Goal: Task Accomplishment & Management: Manage account settings

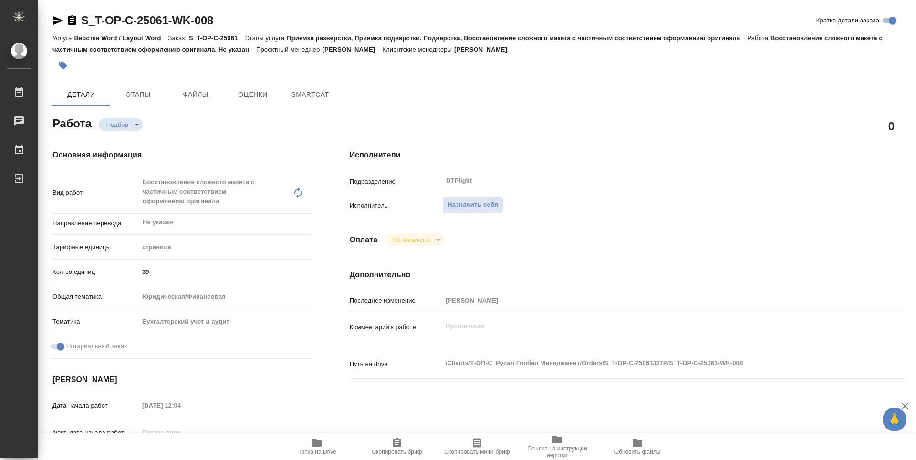
type textarea "x"
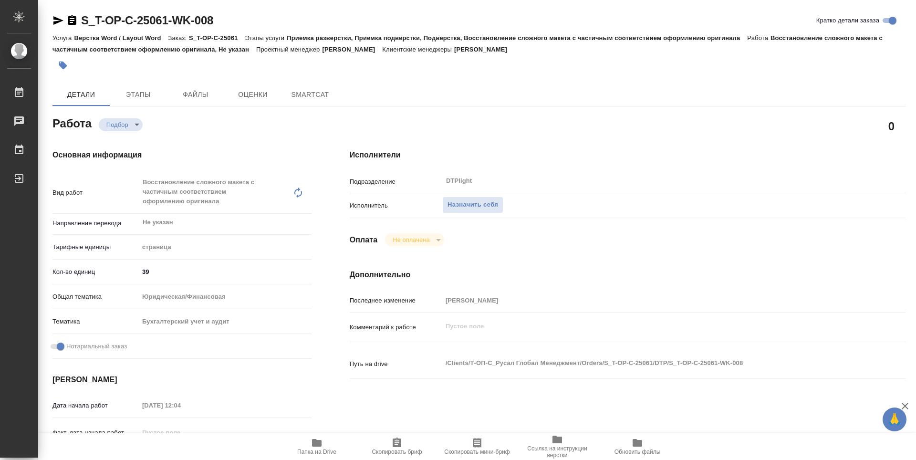
type textarea "x"
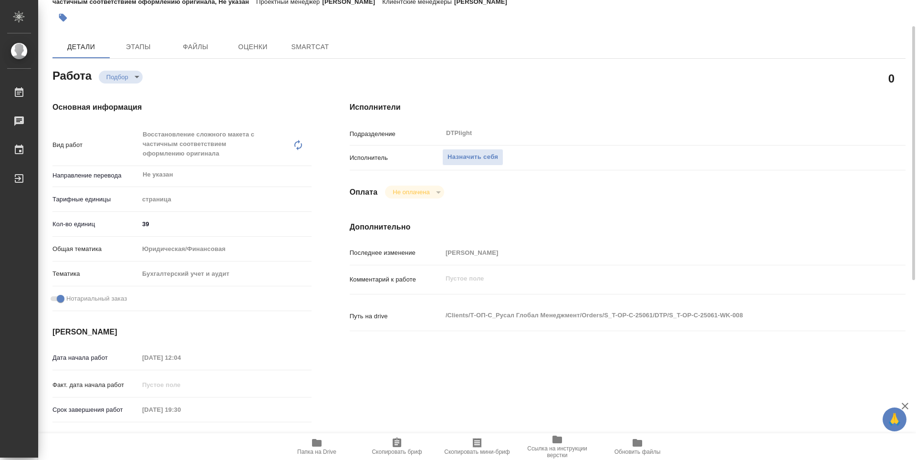
type textarea "x"
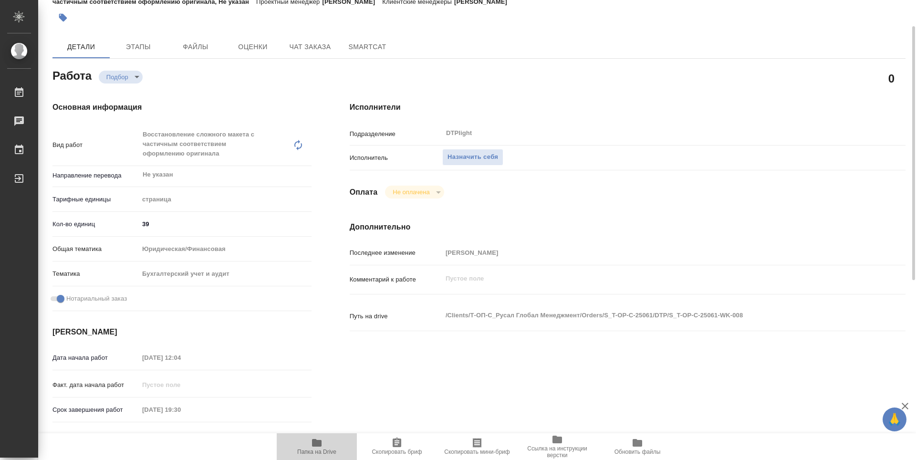
click at [321, 451] on span "Папка на Drive" at bounding box center [316, 452] width 39 height 7
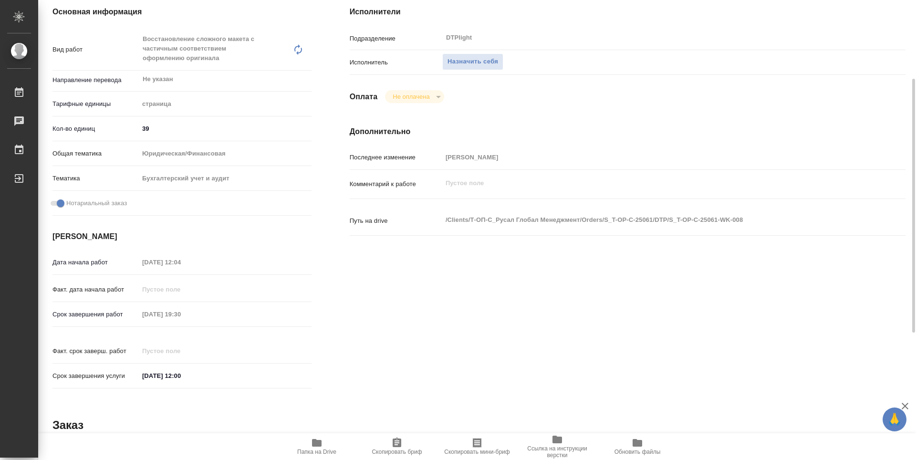
type textarea "x"
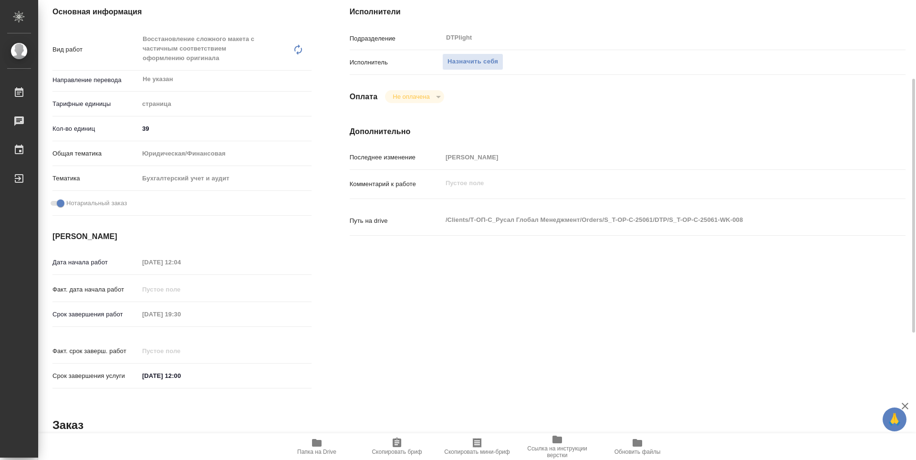
type textarea "x"
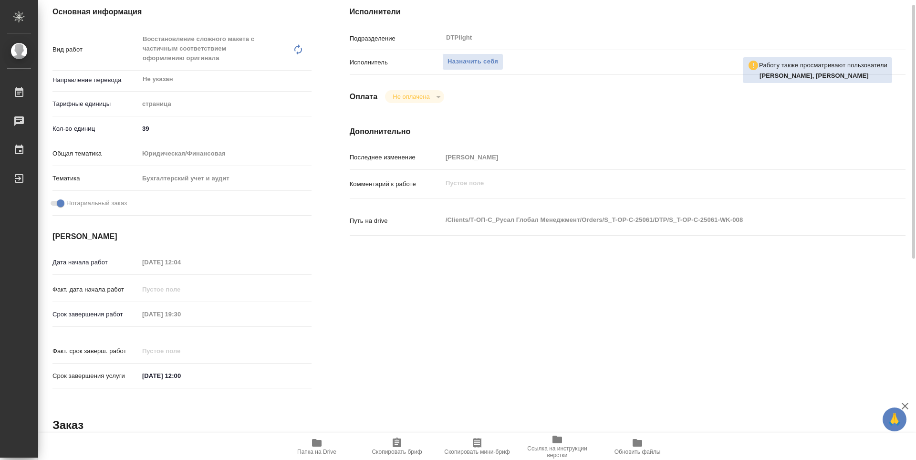
scroll to position [48, 0]
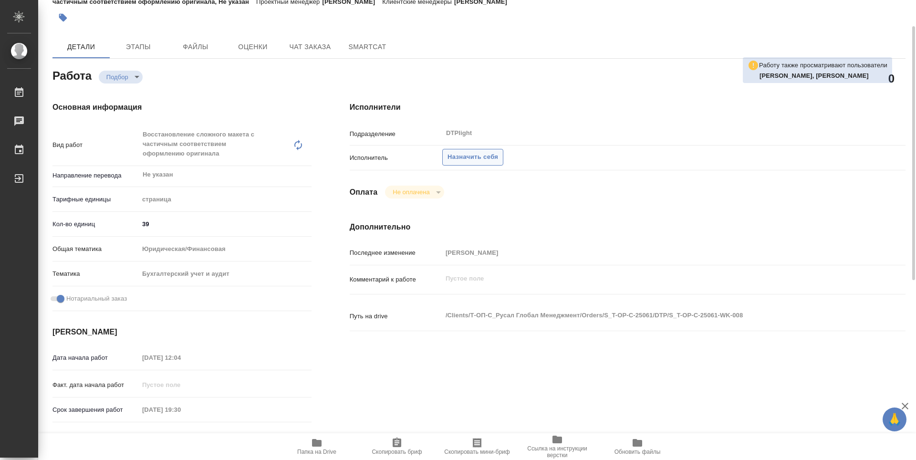
click at [459, 157] on span "Назначить себя" at bounding box center [473, 157] width 51 height 11
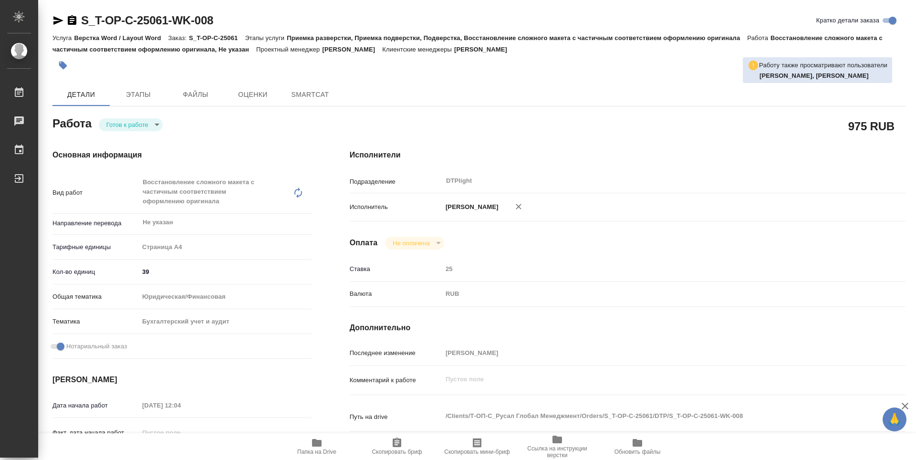
type textarea "x"
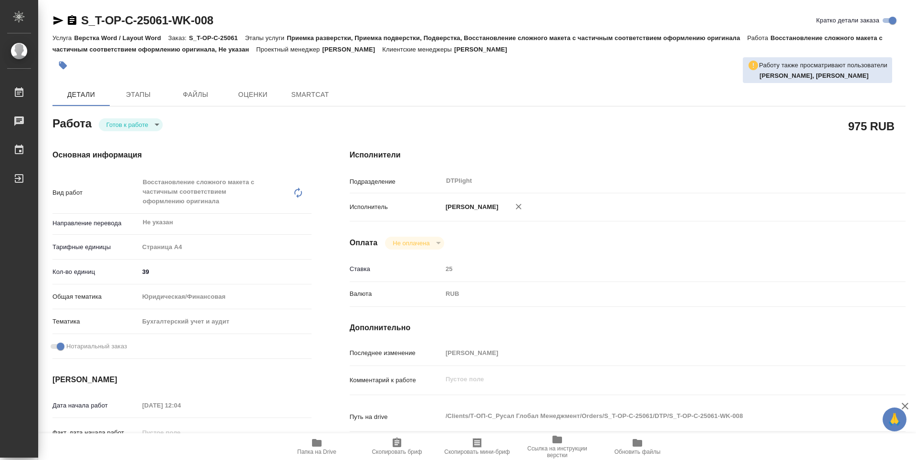
type textarea "x"
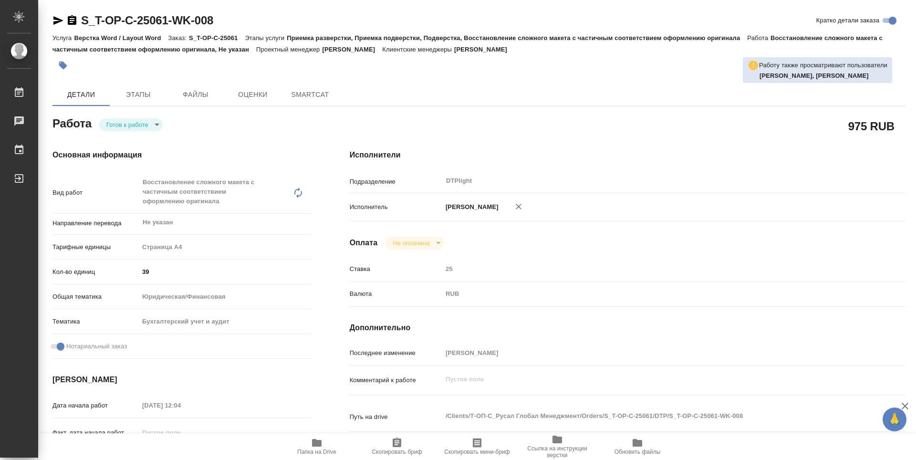
type textarea "x"
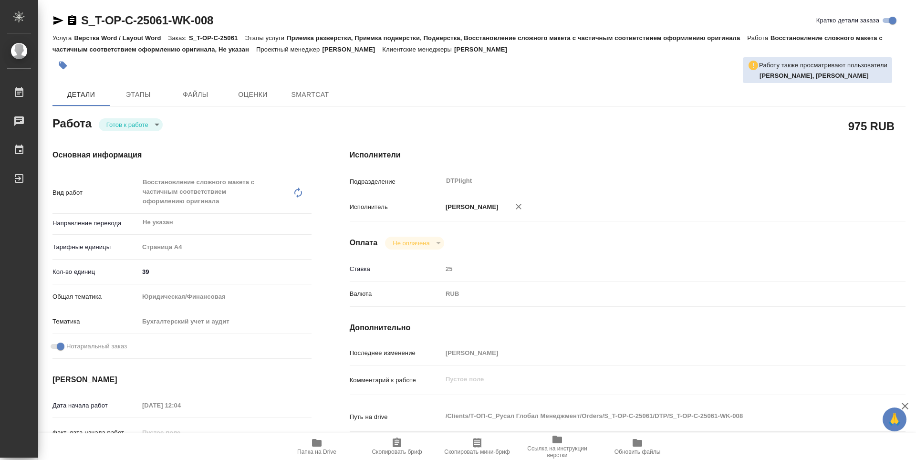
click at [156, 127] on body "🙏 .cls-1 fill:#fff; AWATERA Guselnikov Roman Работы Чаты График Выйти S_T-OP-C-…" at bounding box center [458, 230] width 916 height 460
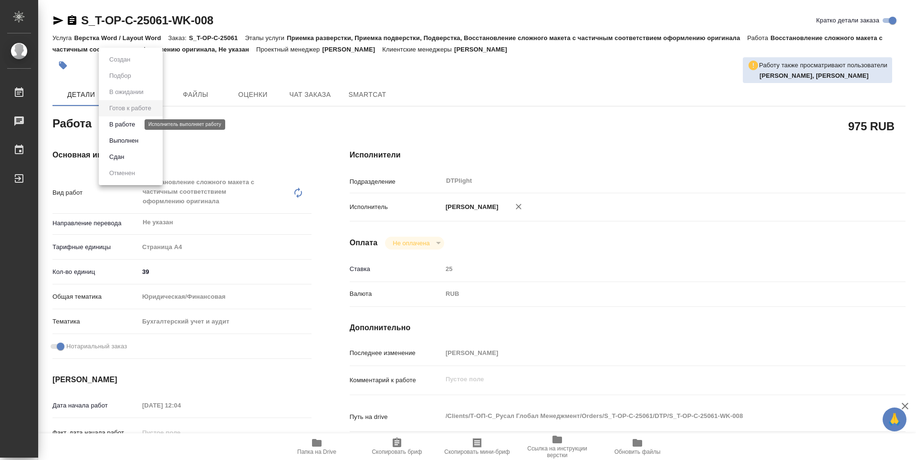
click at [118, 126] on button "В работе" at bounding box center [121, 124] width 31 height 10
type textarea "x"
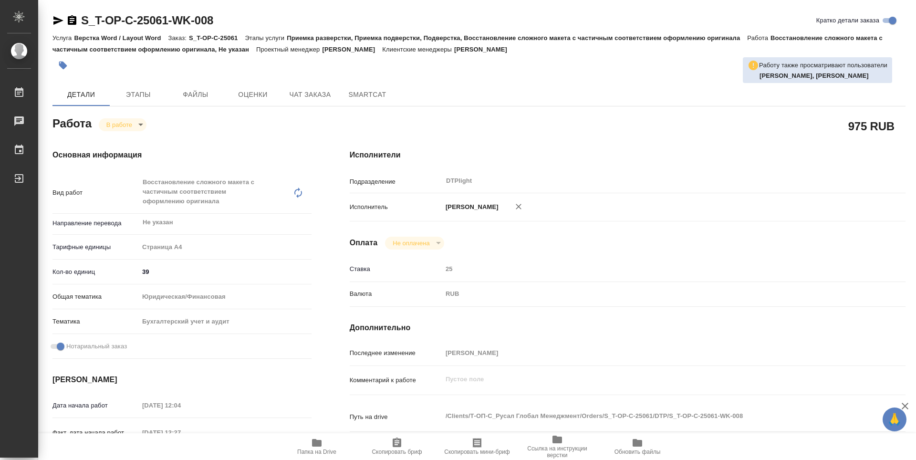
type textarea "x"
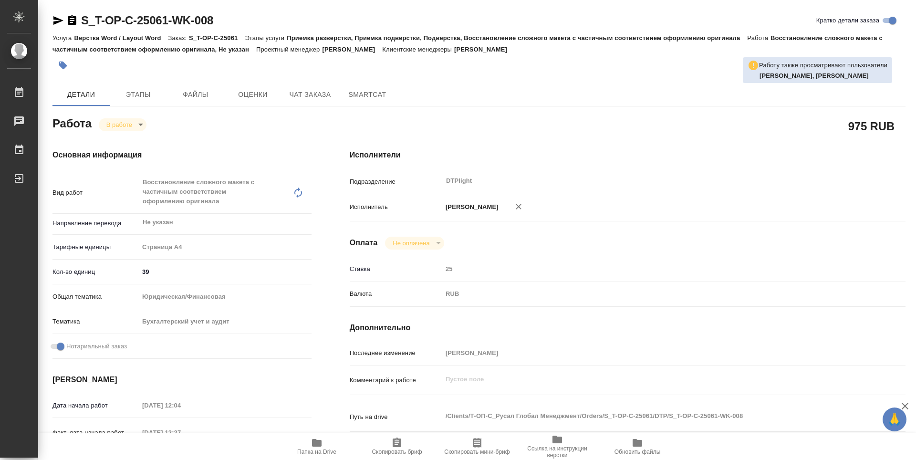
type textarea "x"
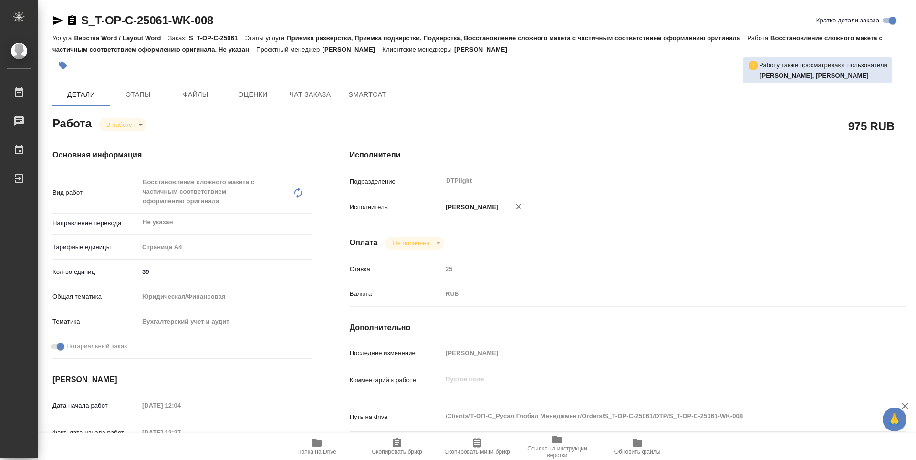
type textarea "x"
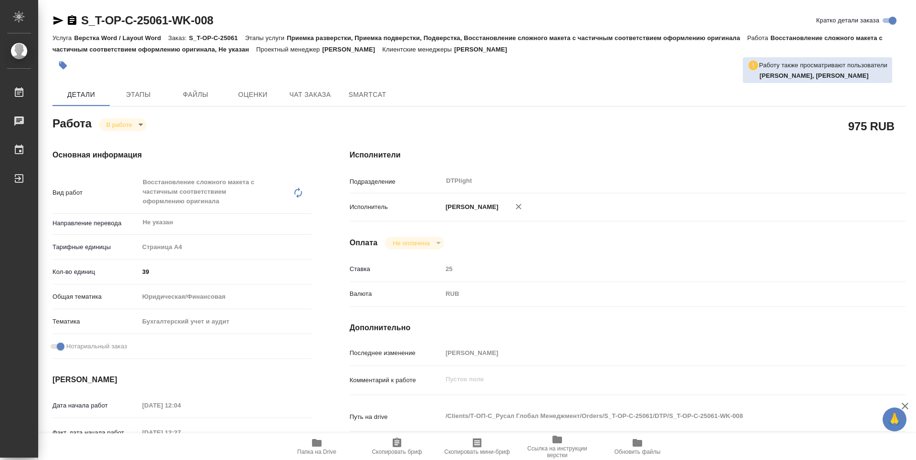
type textarea "x"
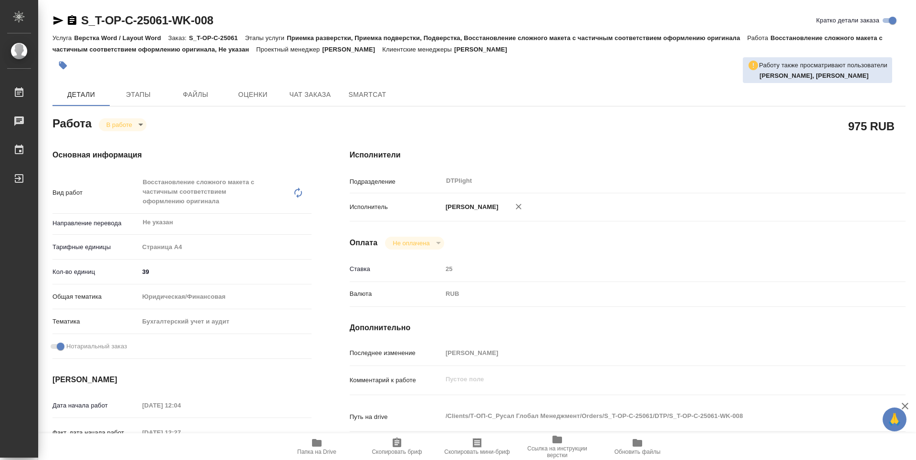
type textarea "x"
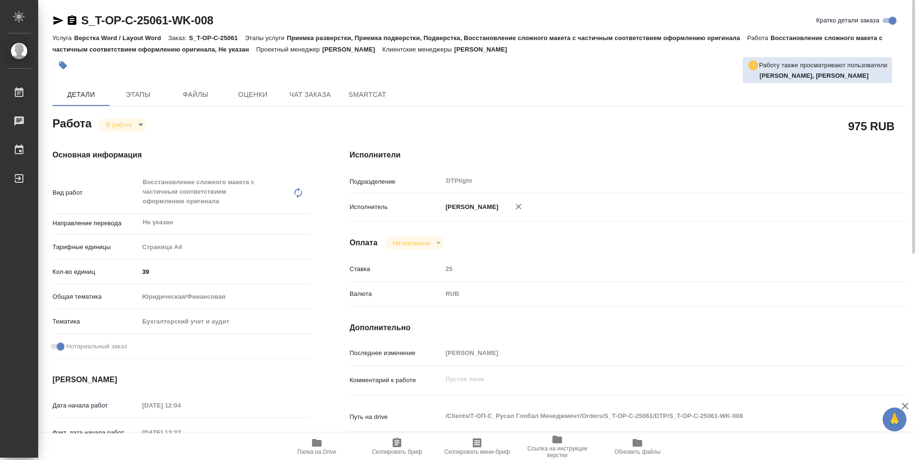
type textarea "x"
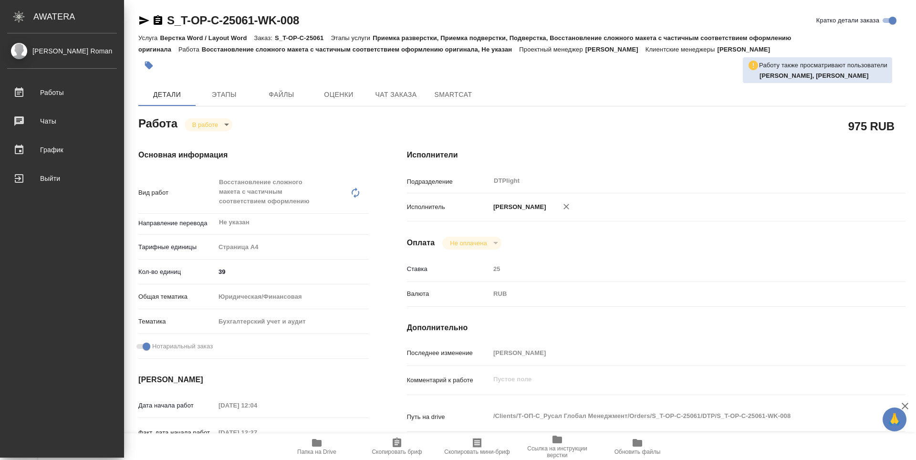
type textarea "x"
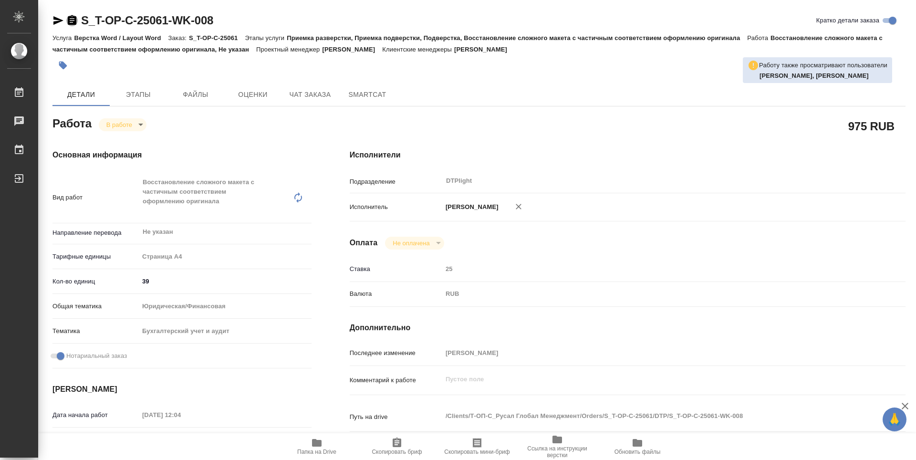
click at [69, 20] on icon "button" at bounding box center [72, 20] width 9 height 10
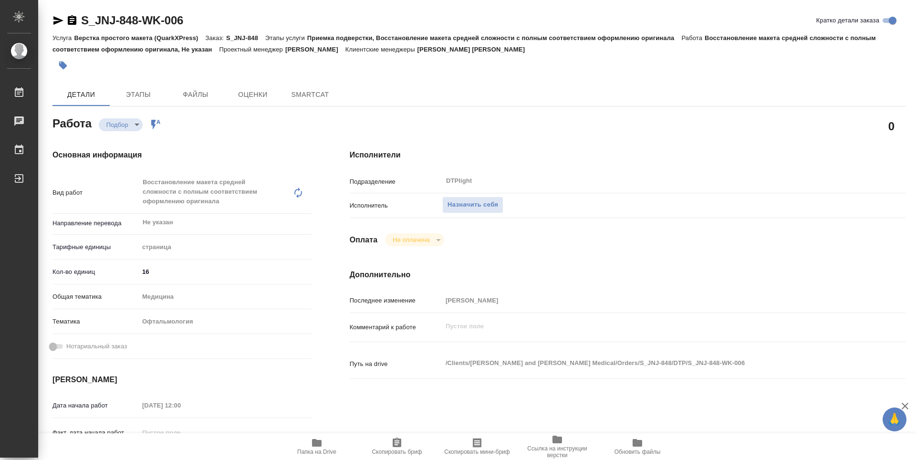
type textarea "x"
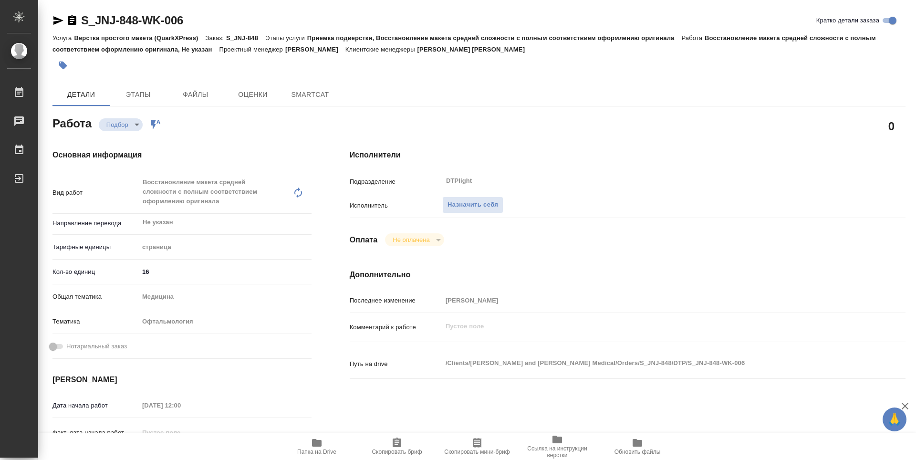
type textarea "x"
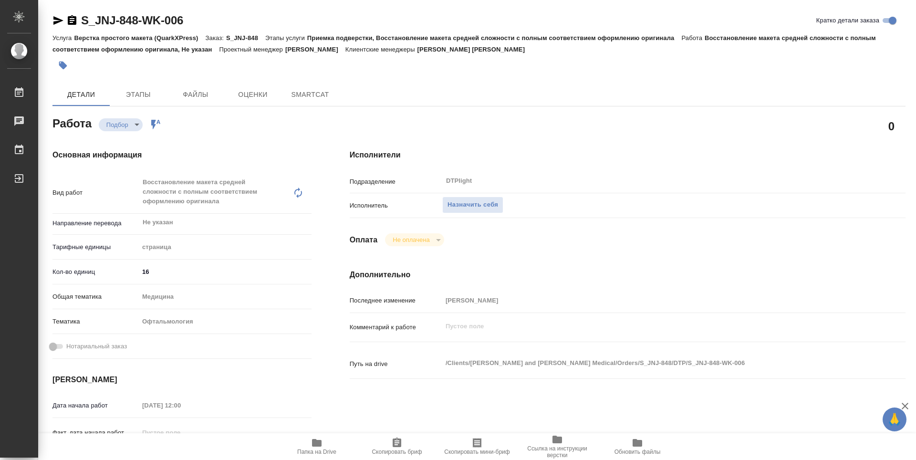
type textarea "x"
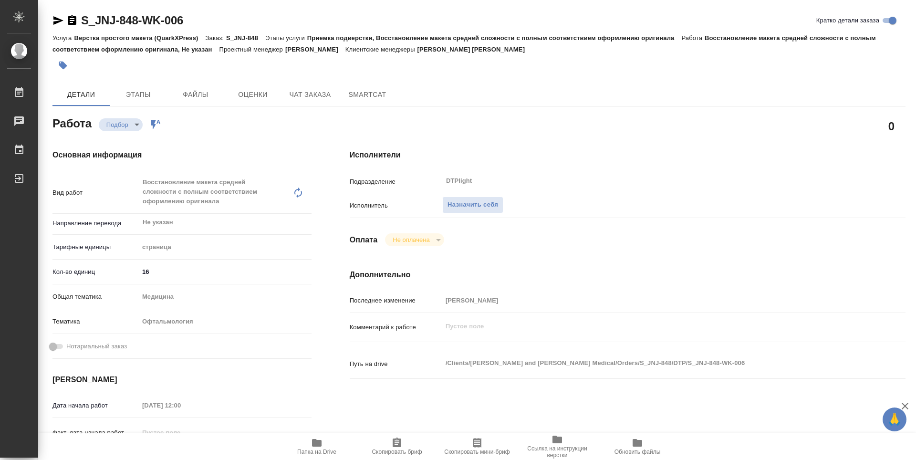
click at [332, 445] on span "Папка на Drive" at bounding box center [317, 446] width 69 height 18
type textarea "x"
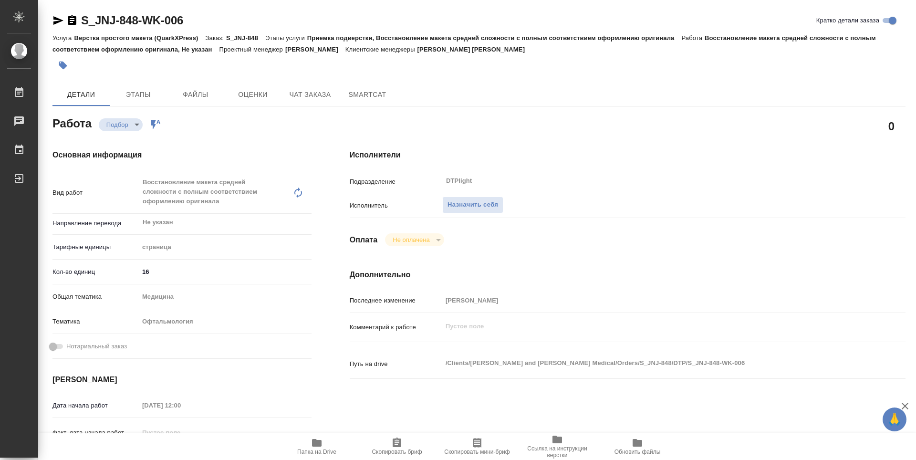
type textarea "x"
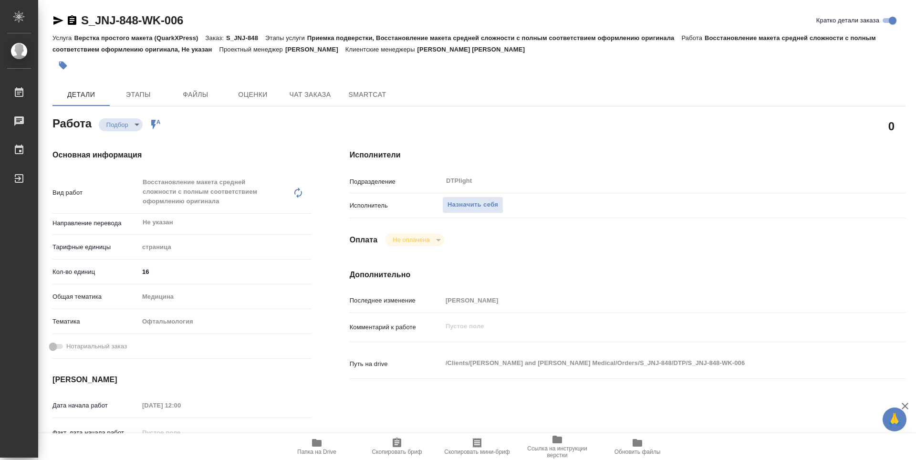
type textarea "x"
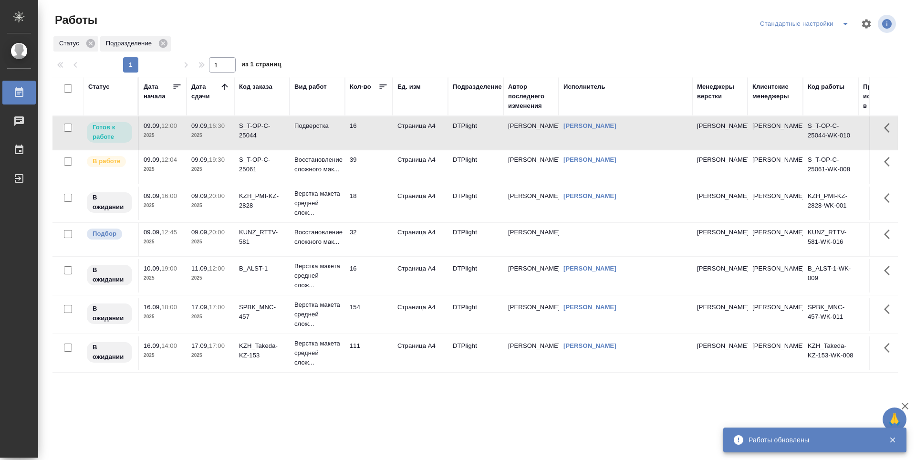
click at [380, 180] on td "39" at bounding box center [369, 166] width 48 height 33
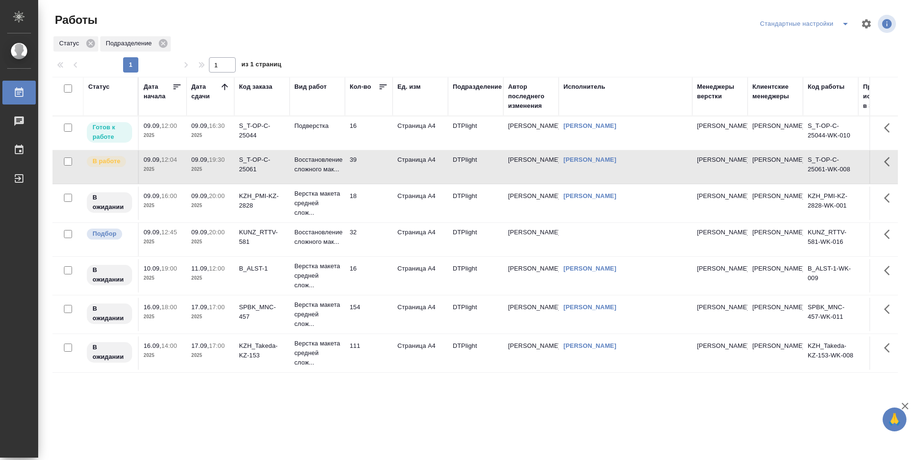
click at [367, 210] on td "18" at bounding box center [369, 203] width 48 height 33
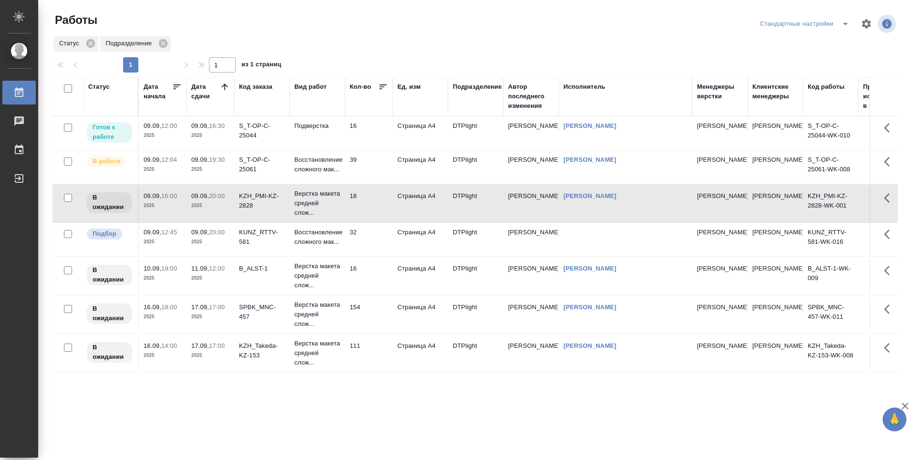
click at [372, 249] on td "32" at bounding box center [369, 239] width 48 height 33
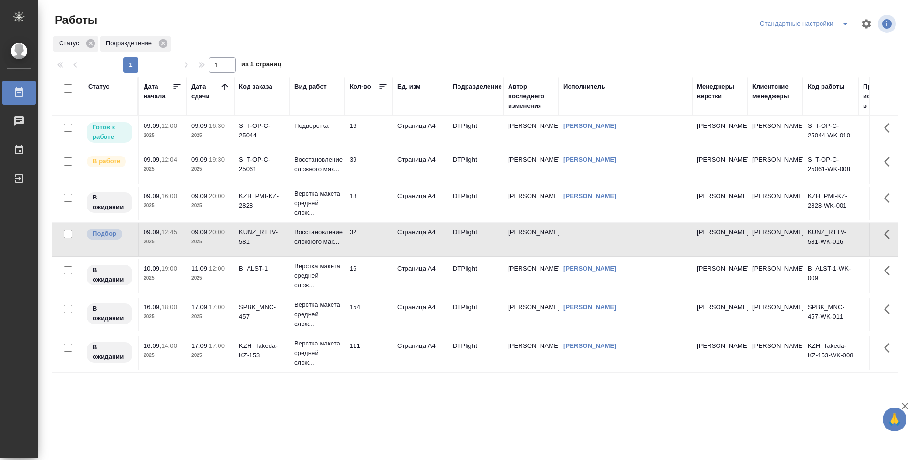
click at [369, 282] on td "16" at bounding box center [369, 275] width 48 height 33
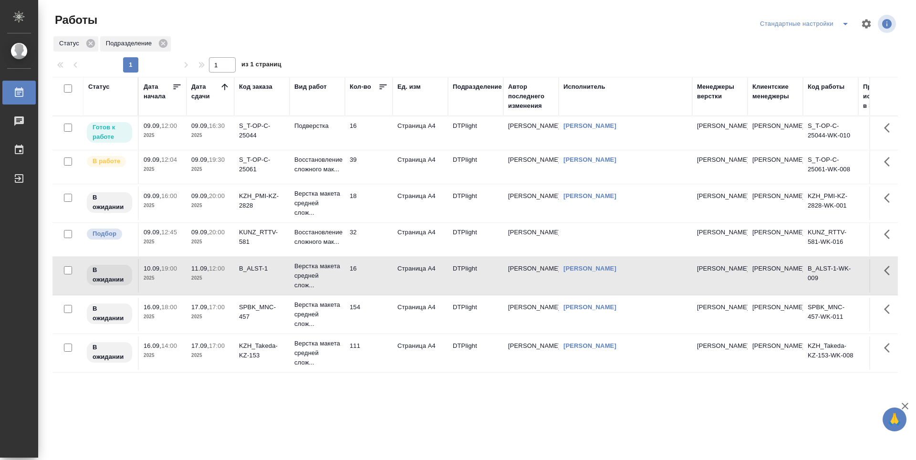
click at [375, 143] on td "16" at bounding box center [369, 132] width 48 height 33
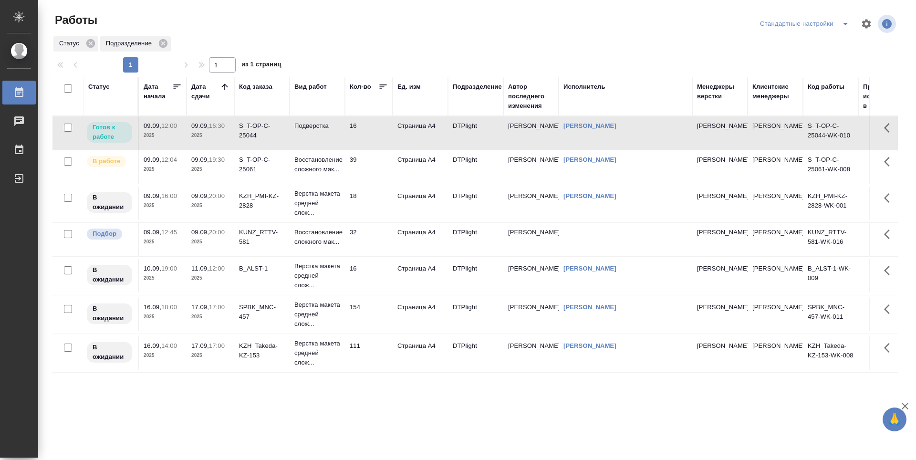
click at [375, 143] on td "16" at bounding box center [369, 132] width 48 height 33
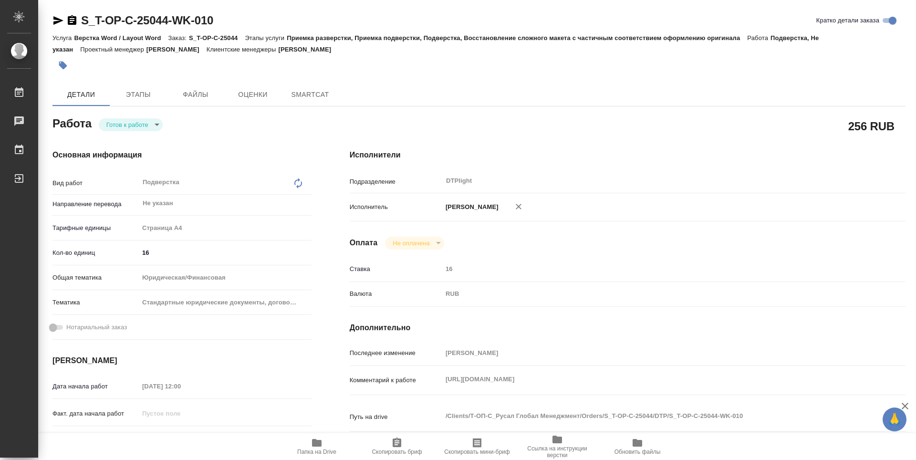
type textarea "x"
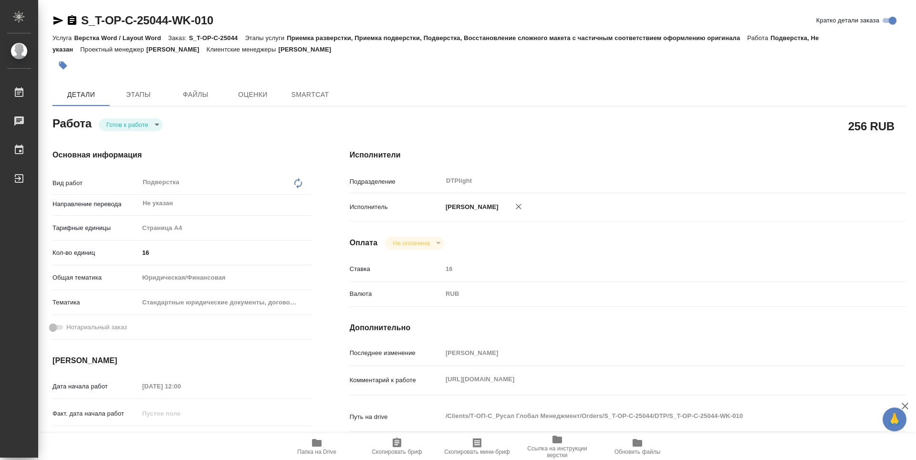
type textarea "x"
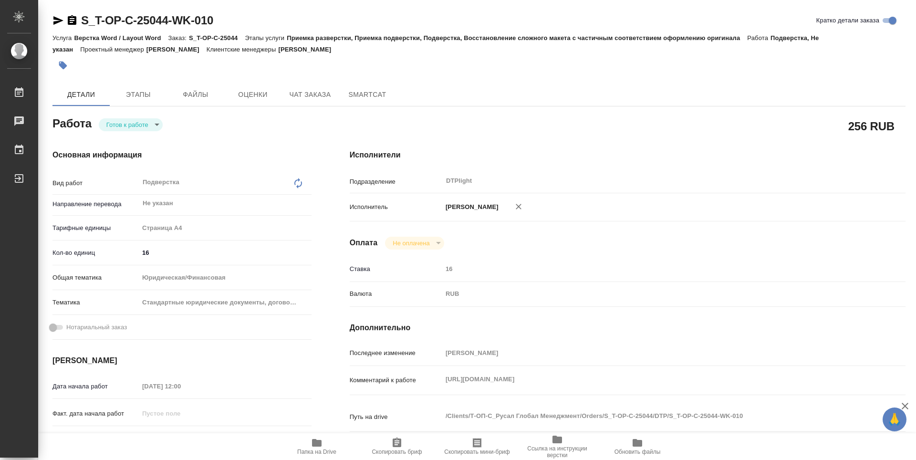
click at [160, 124] on body "🙏 .cls-1 fill:#fff; AWATERA Guselnikov Roman Работы Чаты График Выйти S_T-OP-C-…" at bounding box center [458, 230] width 916 height 460
click at [123, 129] on button "В работе" at bounding box center [121, 124] width 31 height 10
type textarea "x"
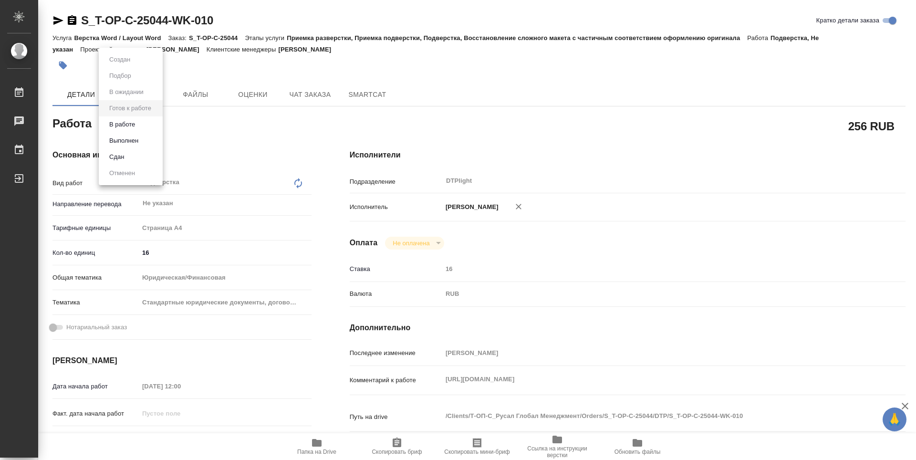
type textarea "x"
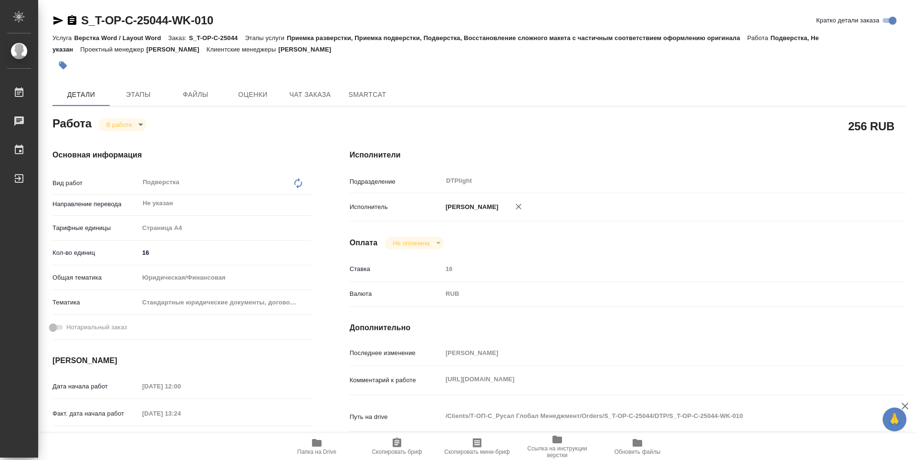
type textarea "x"
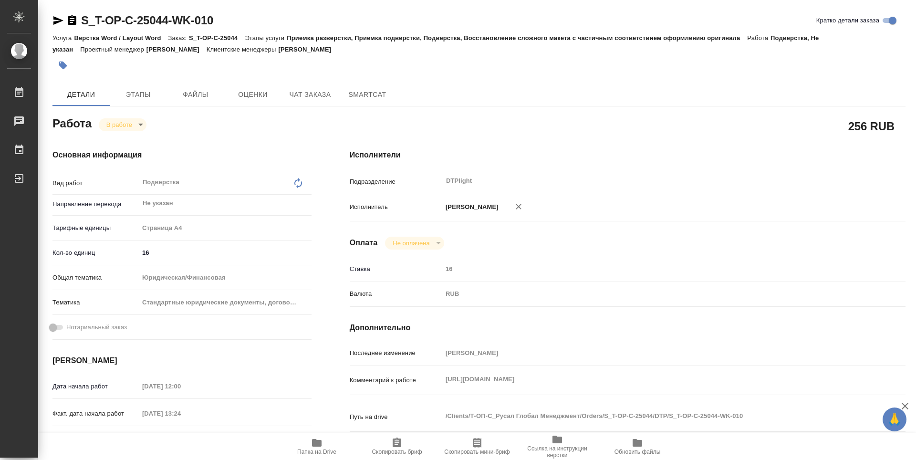
type textarea "x"
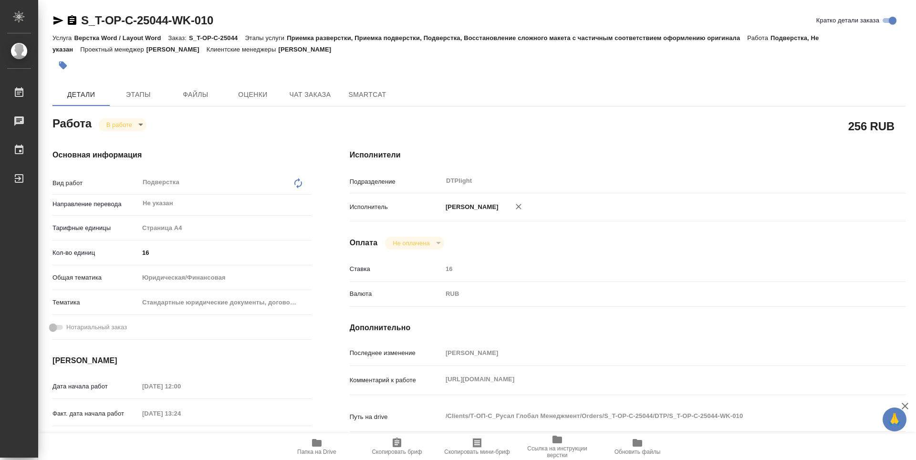
type textarea "x"
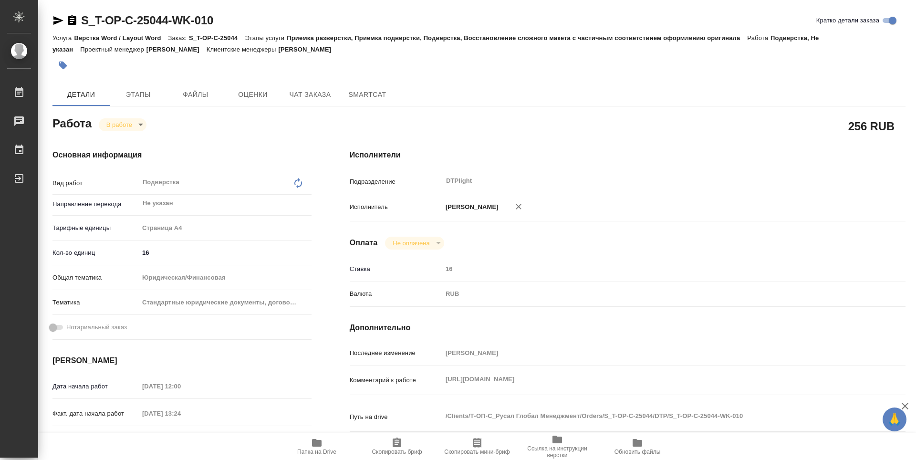
type textarea "x"
click at [426, 370] on div "Комментарий к работе [URL][DOMAIN_NAME] x" at bounding box center [628, 380] width 556 height 21
type textarea "x"
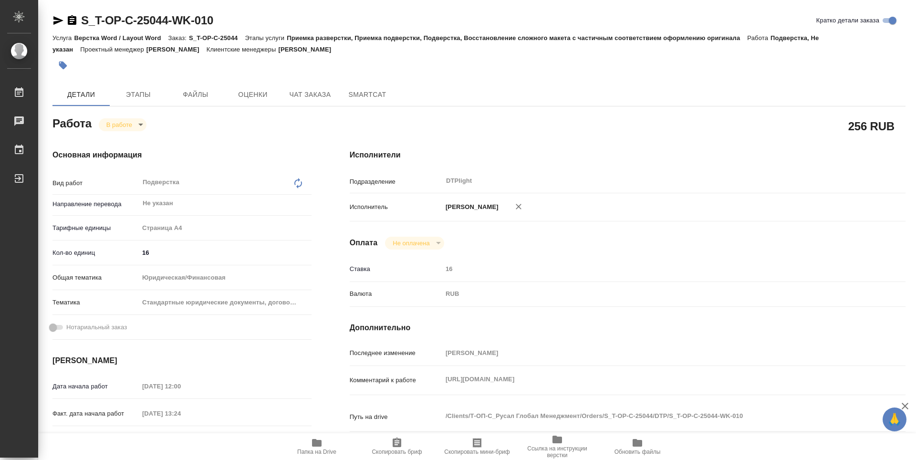
type textarea "x"
click at [325, 449] on span "Папка на Drive" at bounding box center [317, 446] width 69 height 18
type textarea "x"
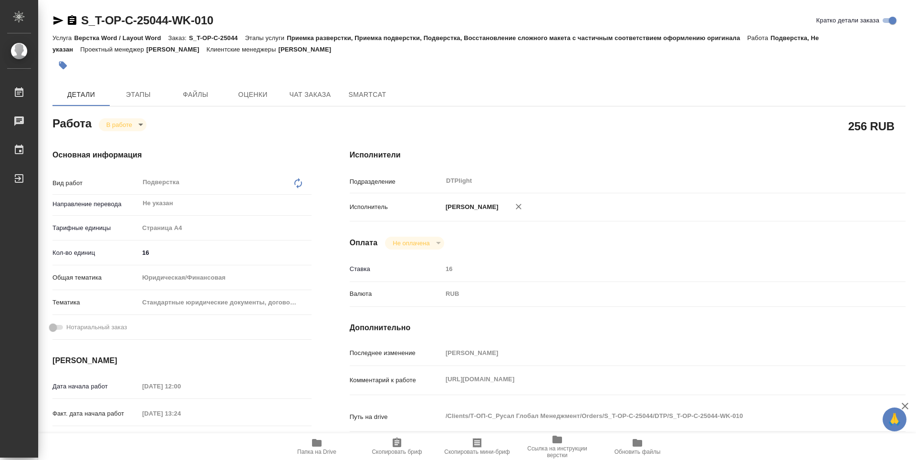
type textarea "x"
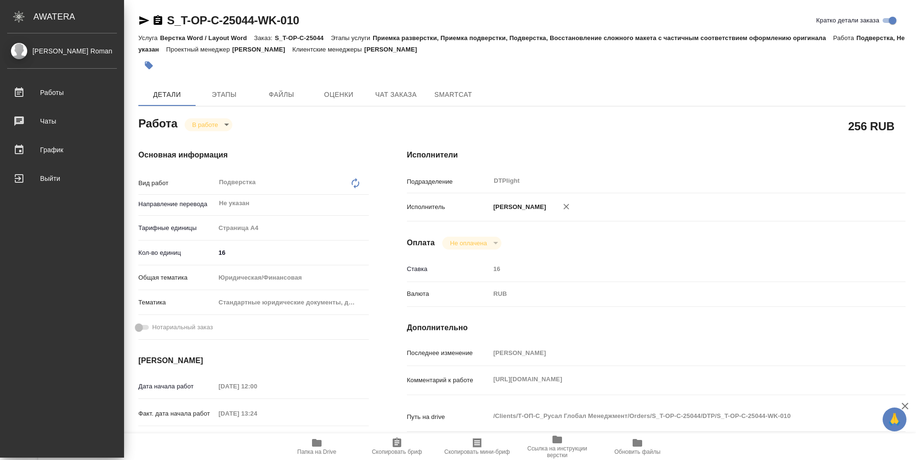
type textarea "x"
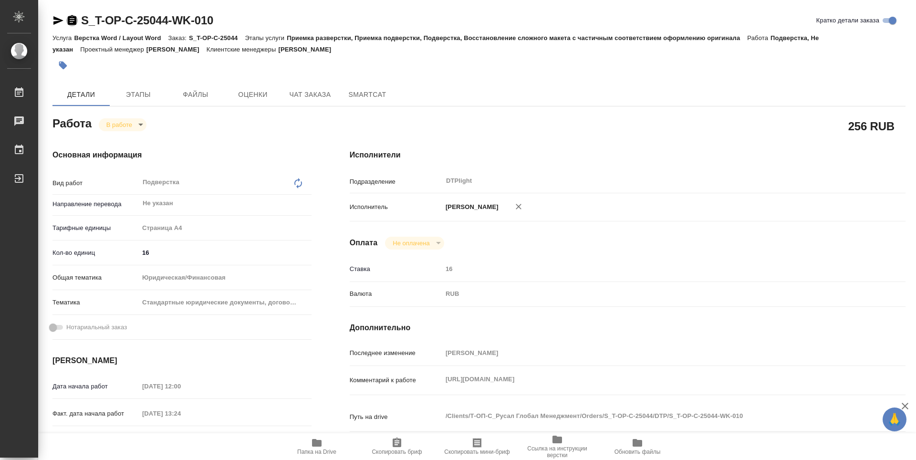
click at [73, 18] on icon "button" at bounding box center [72, 20] width 9 height 10
